Goal: Contribute content

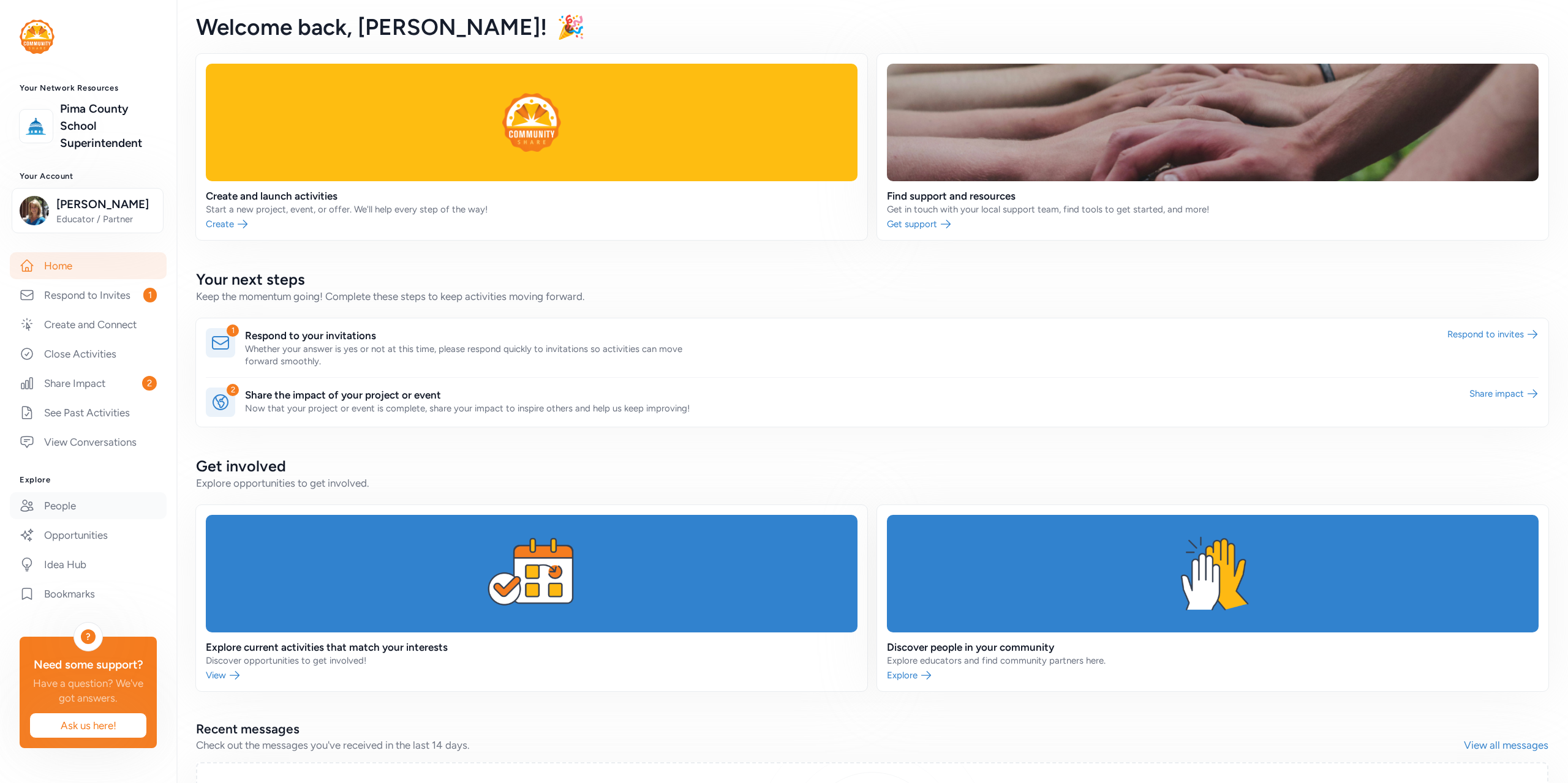
click at [73, 498] on link "People" at bounding box center [88, 506] width 156 height 27
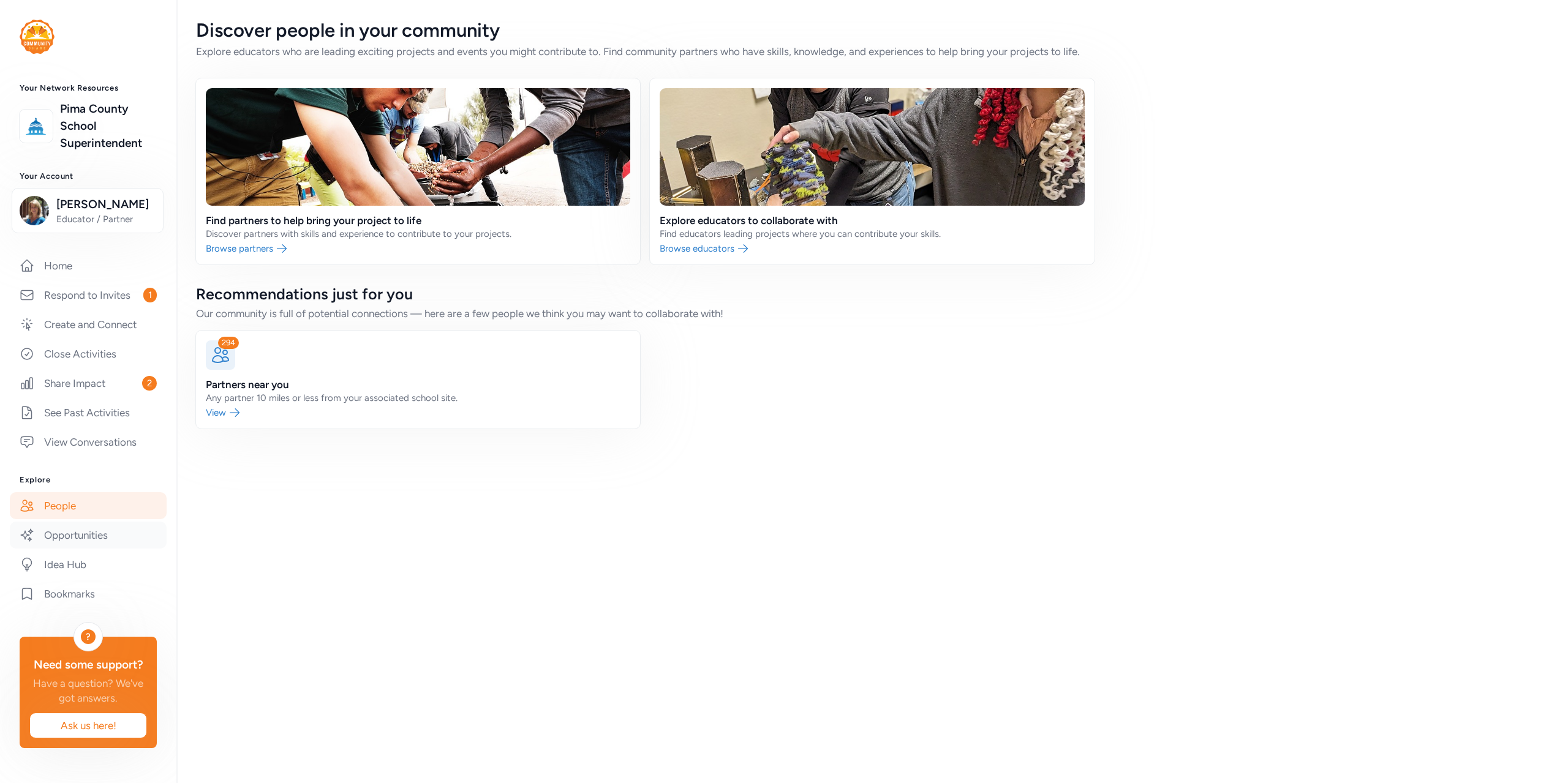
click at [59, 534] on link "Opportunities" at bounding box center [88, 535] width 156 height 27
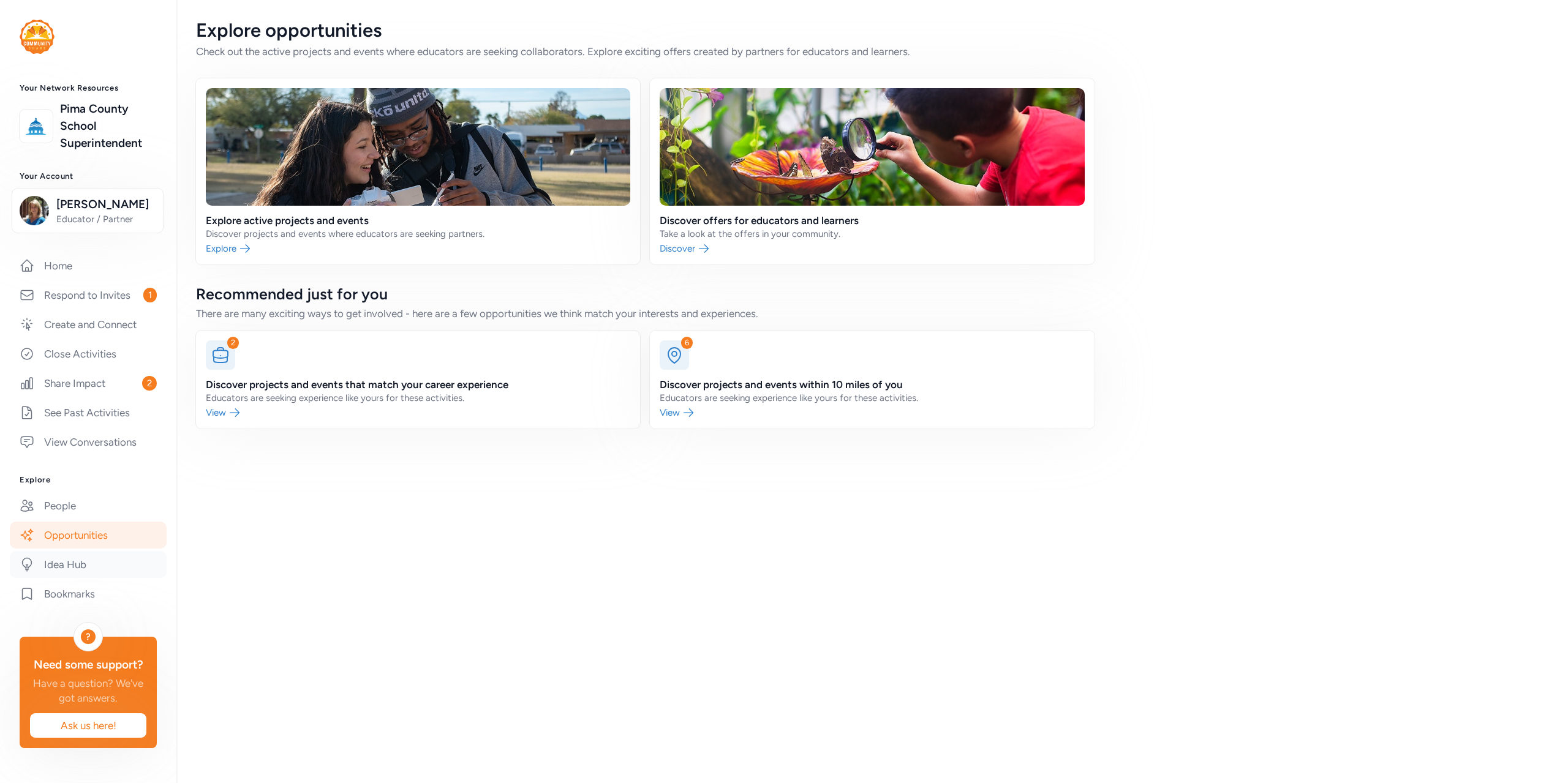
click at [70, 567] on link "Idea Hub" at bounding box center [88, 564] width 156 height 27
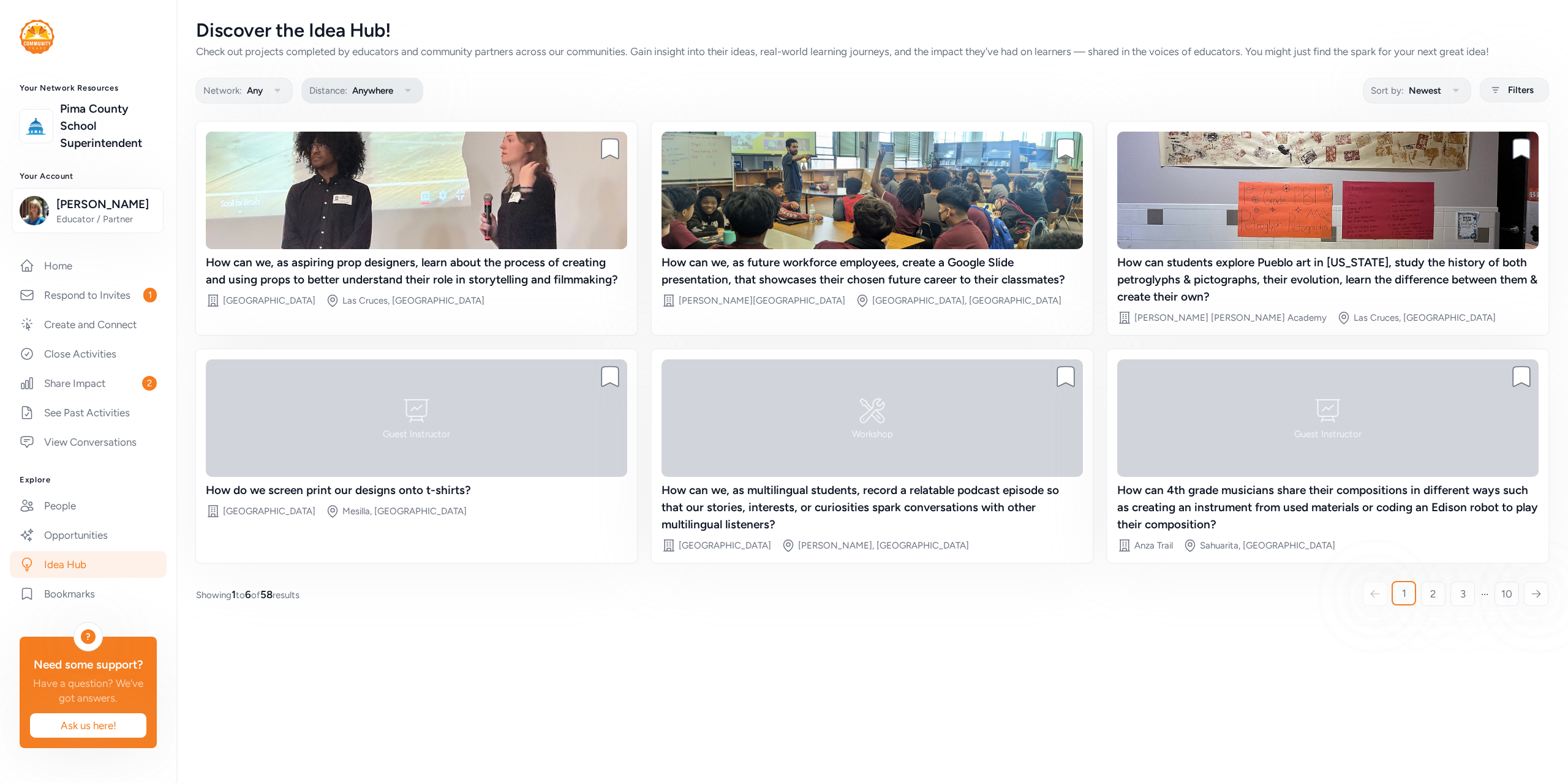
click at [411, 87] on icon "button" at bounding box center [408, 90] width 14 height 14
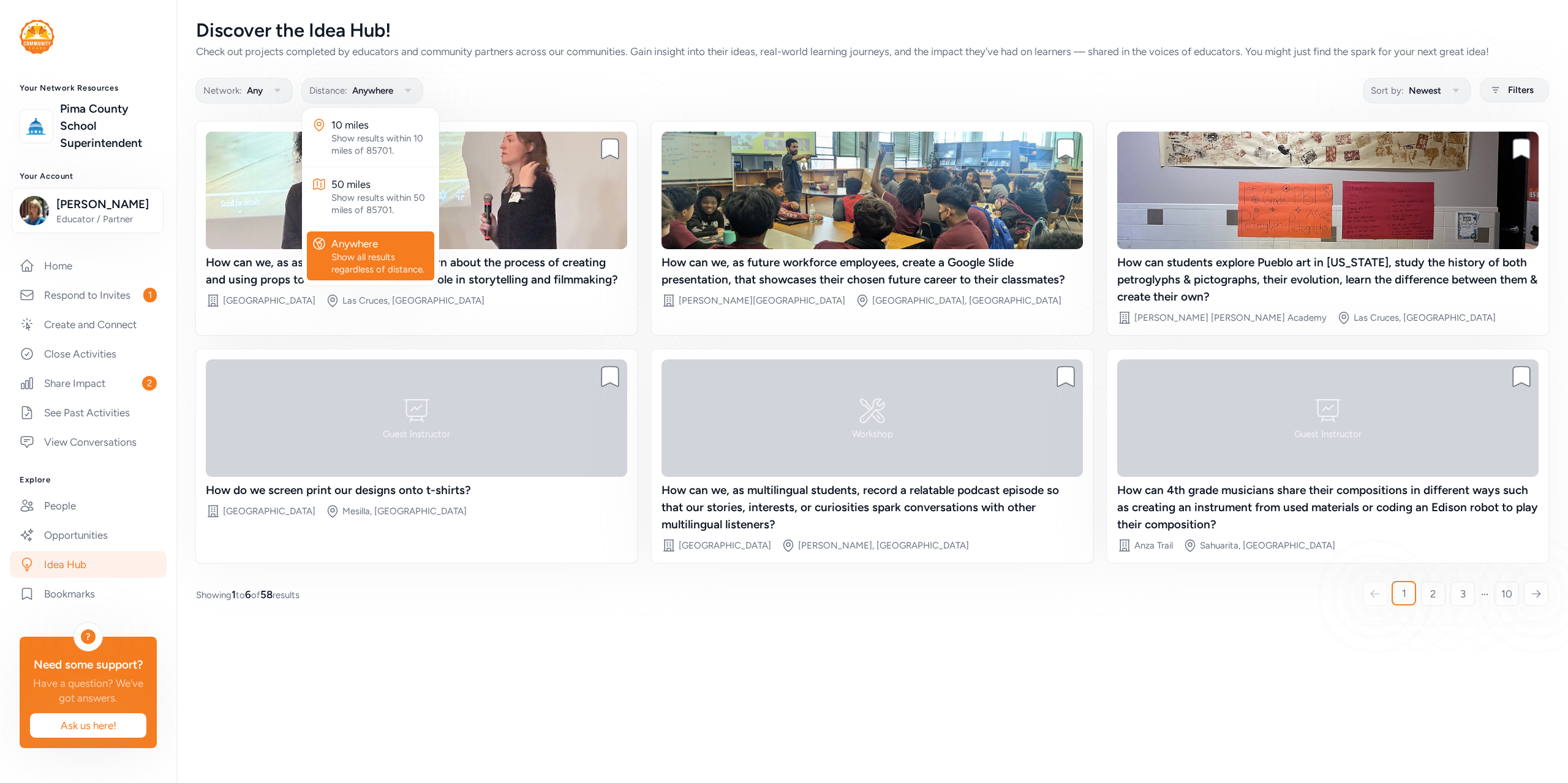
click at [344, 665] on div "Discover the Idea Hub! Check out projects completed by educators and community …" at bounding box center [872, 391] width 1392 height 783
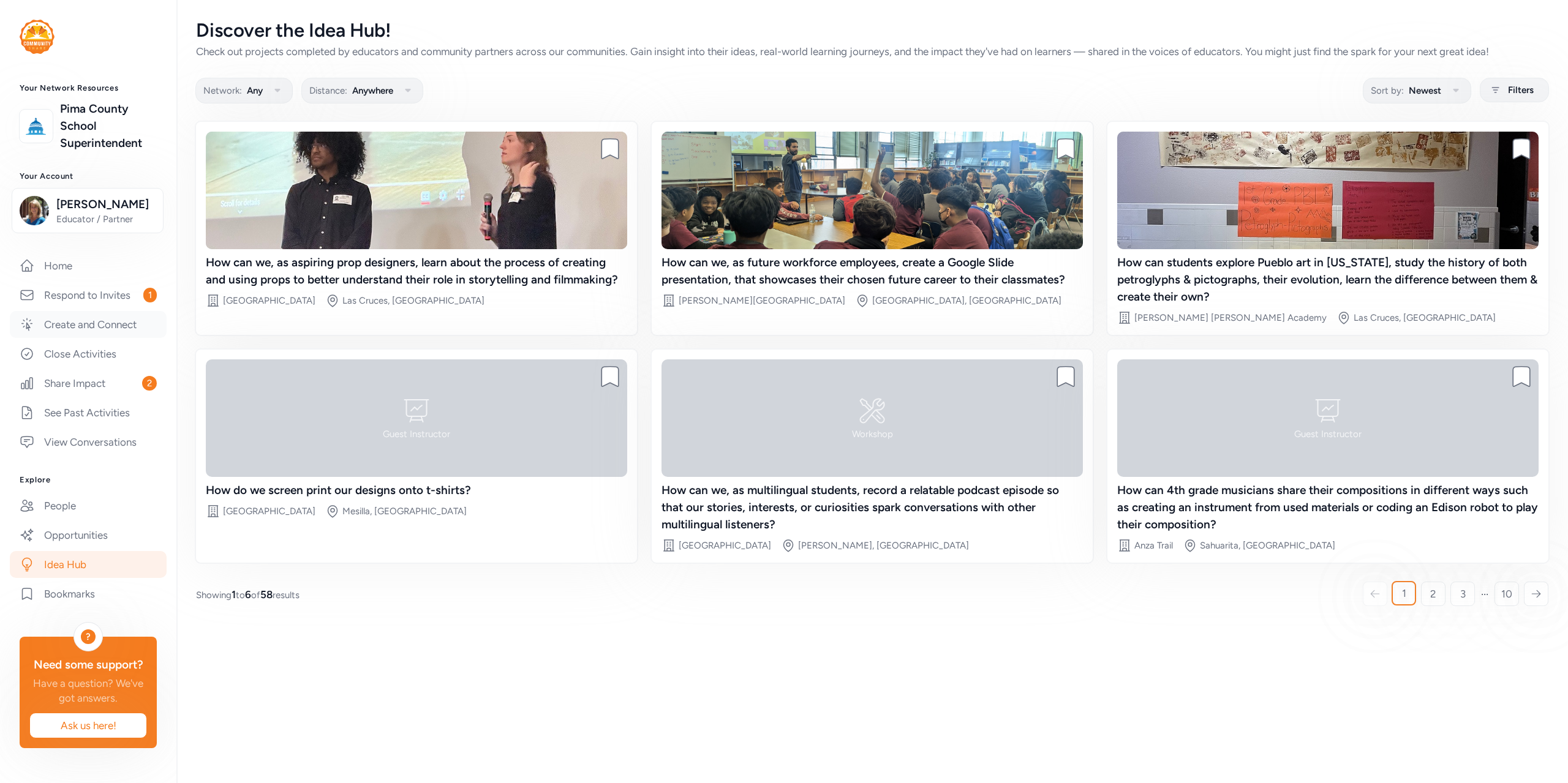
click at [80, 322] on link "Create and Connect" at bounding box center [88, 325] width 156 height 27
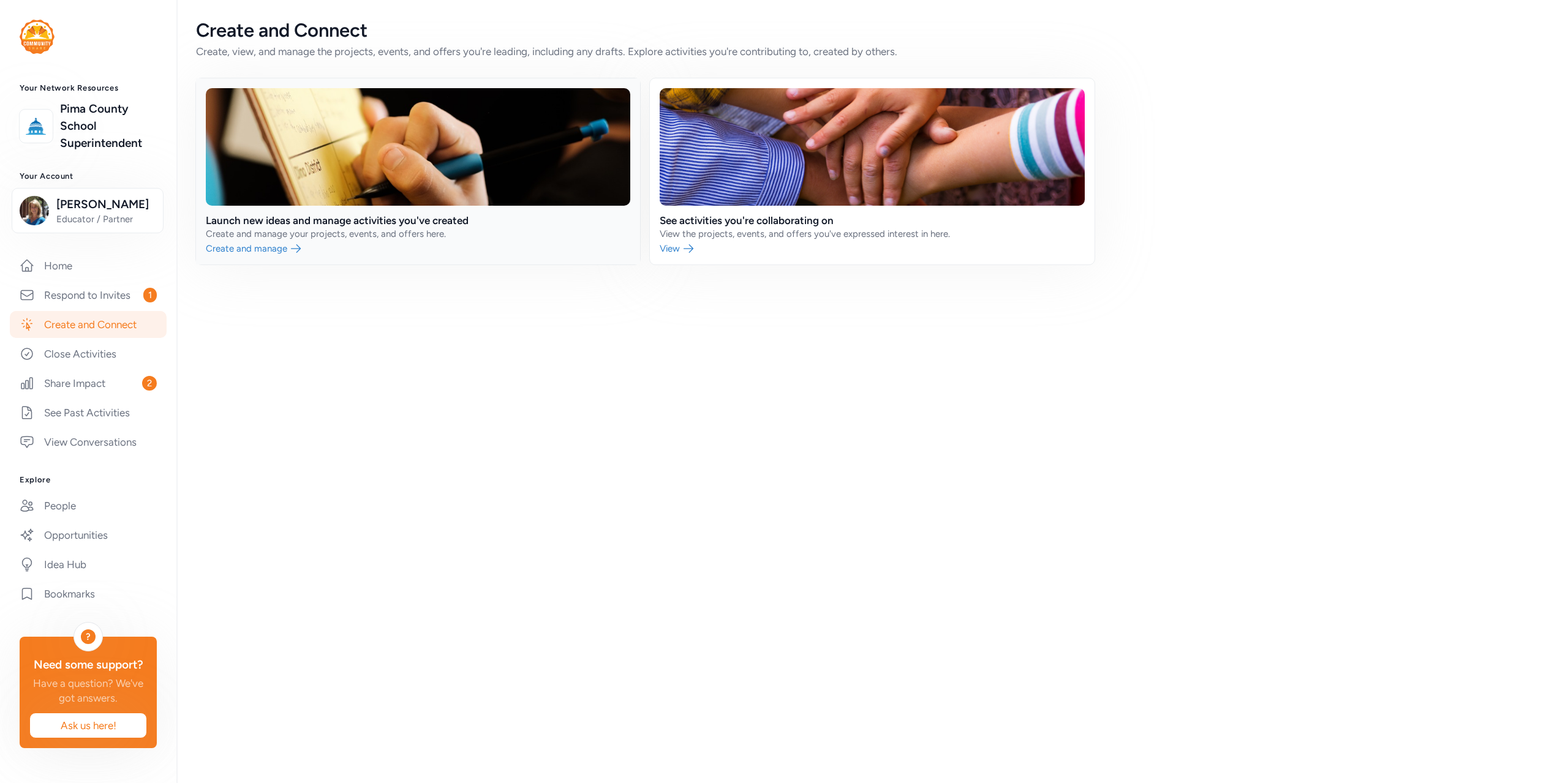
click at [245, 245] on link at bounding box center [418, 171] width 444 height 186
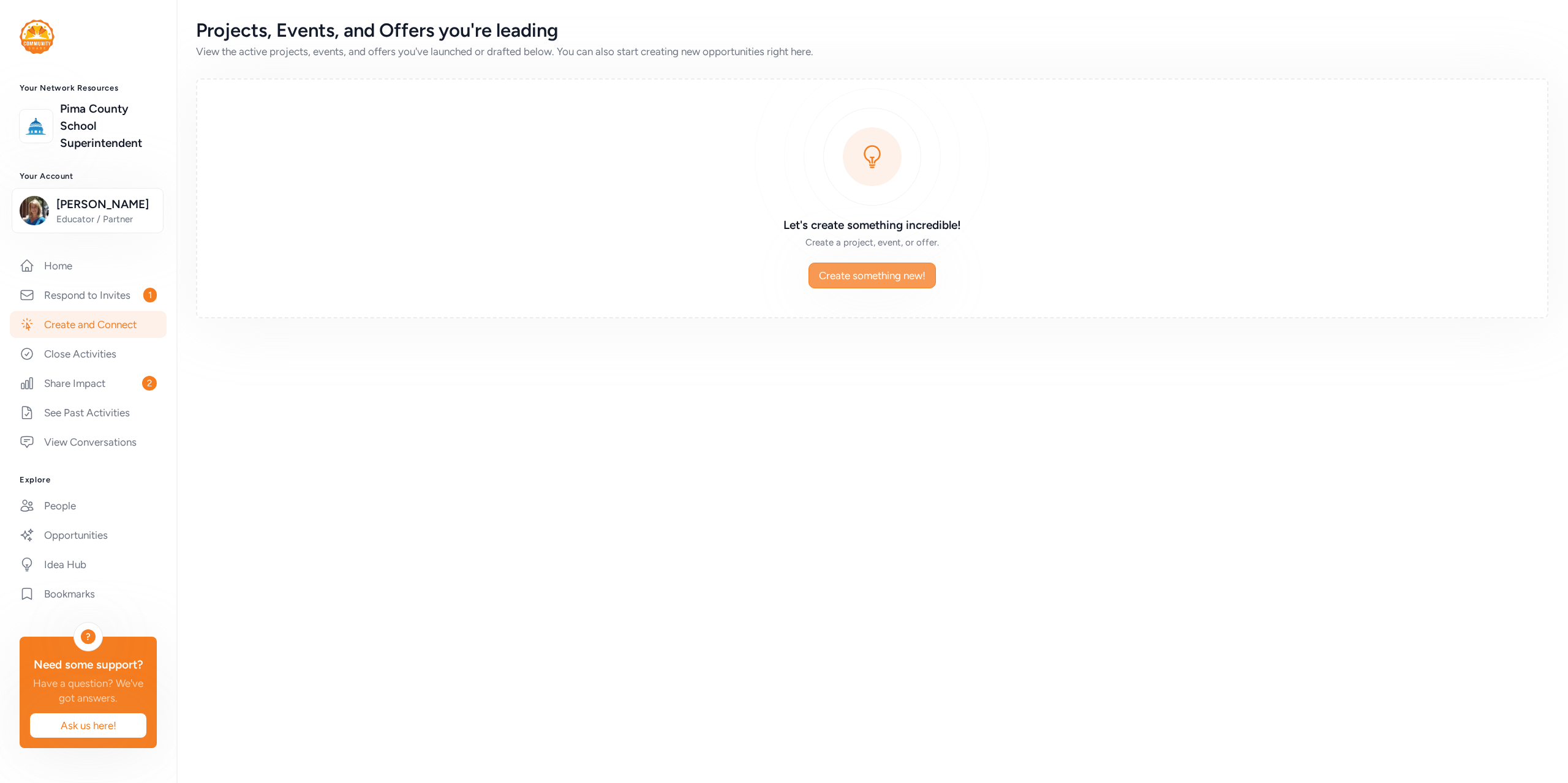
click at [869, 268] on span "Create something new!" at bounding box center [871, 275] width 106 height 14
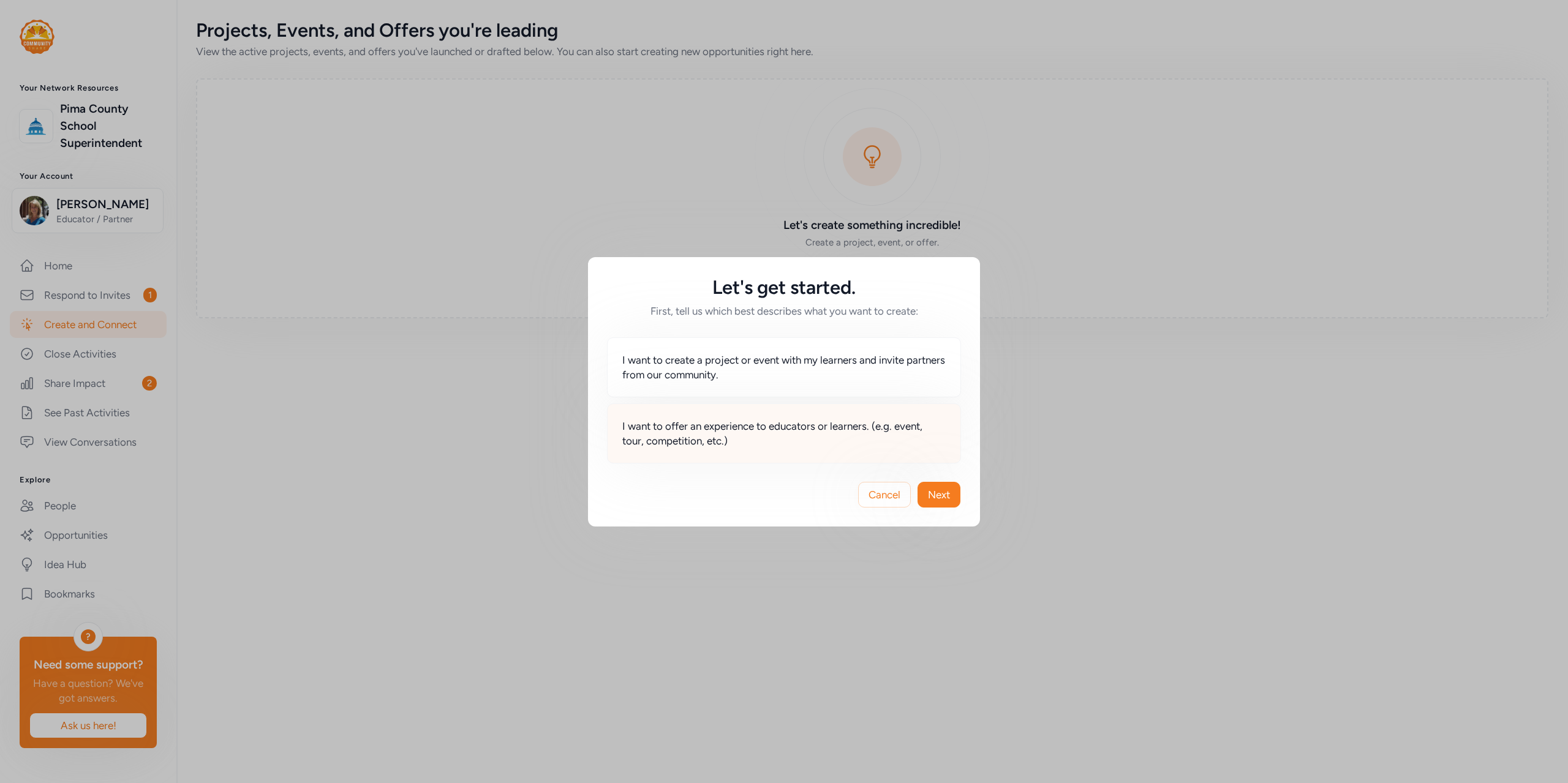
click at [682, 431] on span "I want to offer an experience to educators or learners. (e.g. event, tour, comp…" at bounding box center [783, 433] width 323 height 30
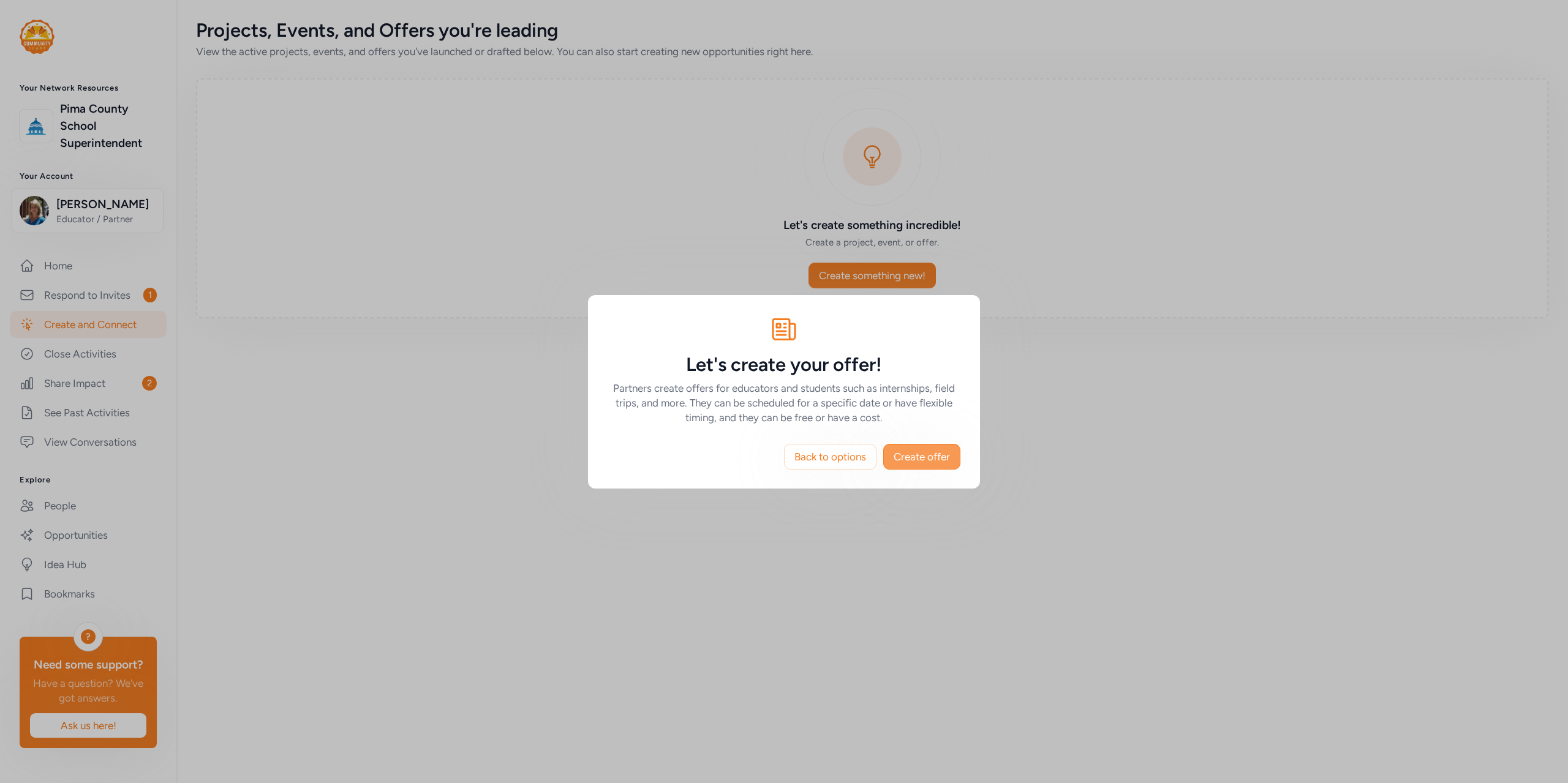
click at [944, 455] on span "Create offer" at bounding box center [921, 457] width 57 height 14
